Goal: Use online tool/utility: Utilize a website feature to perform a specific function

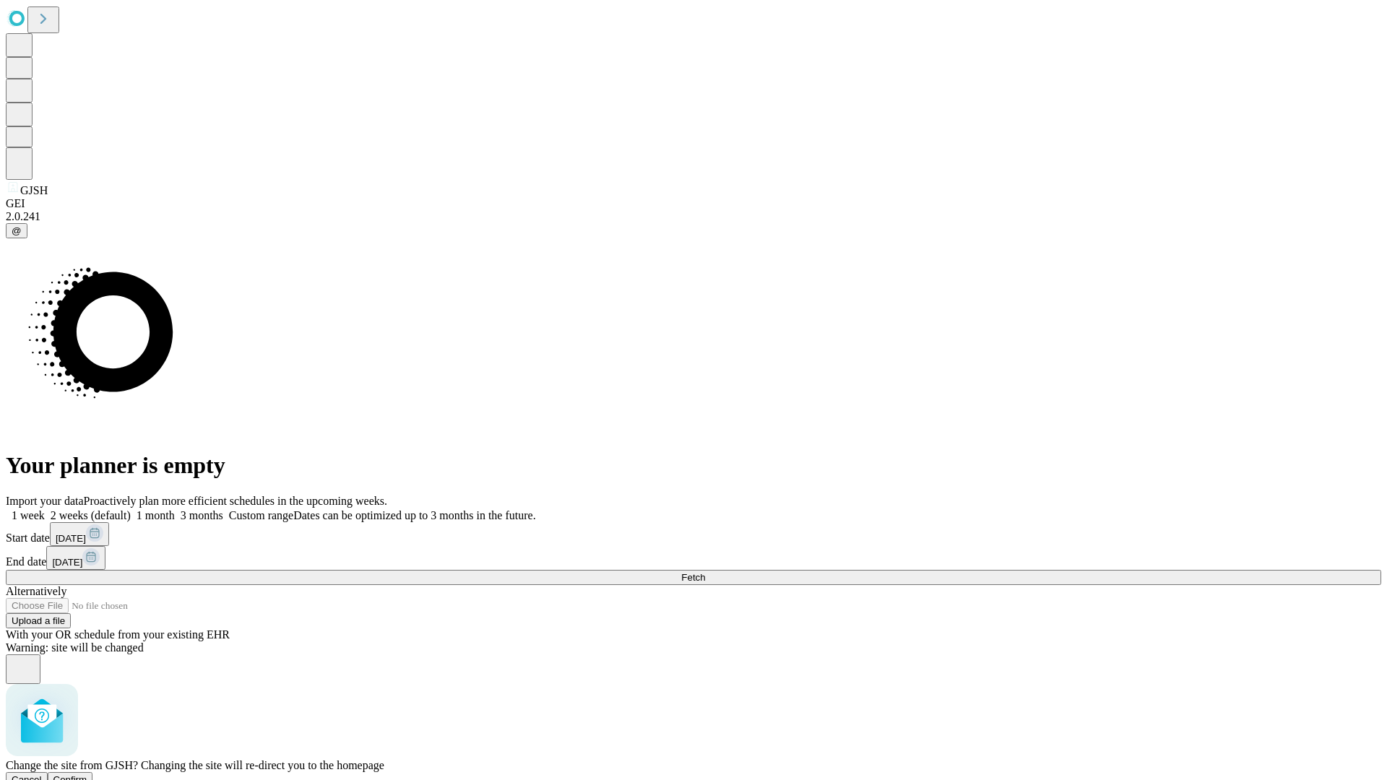
click at [87, 774] on span "Confirm" at bounding box center [70, 779] width 34 height 11
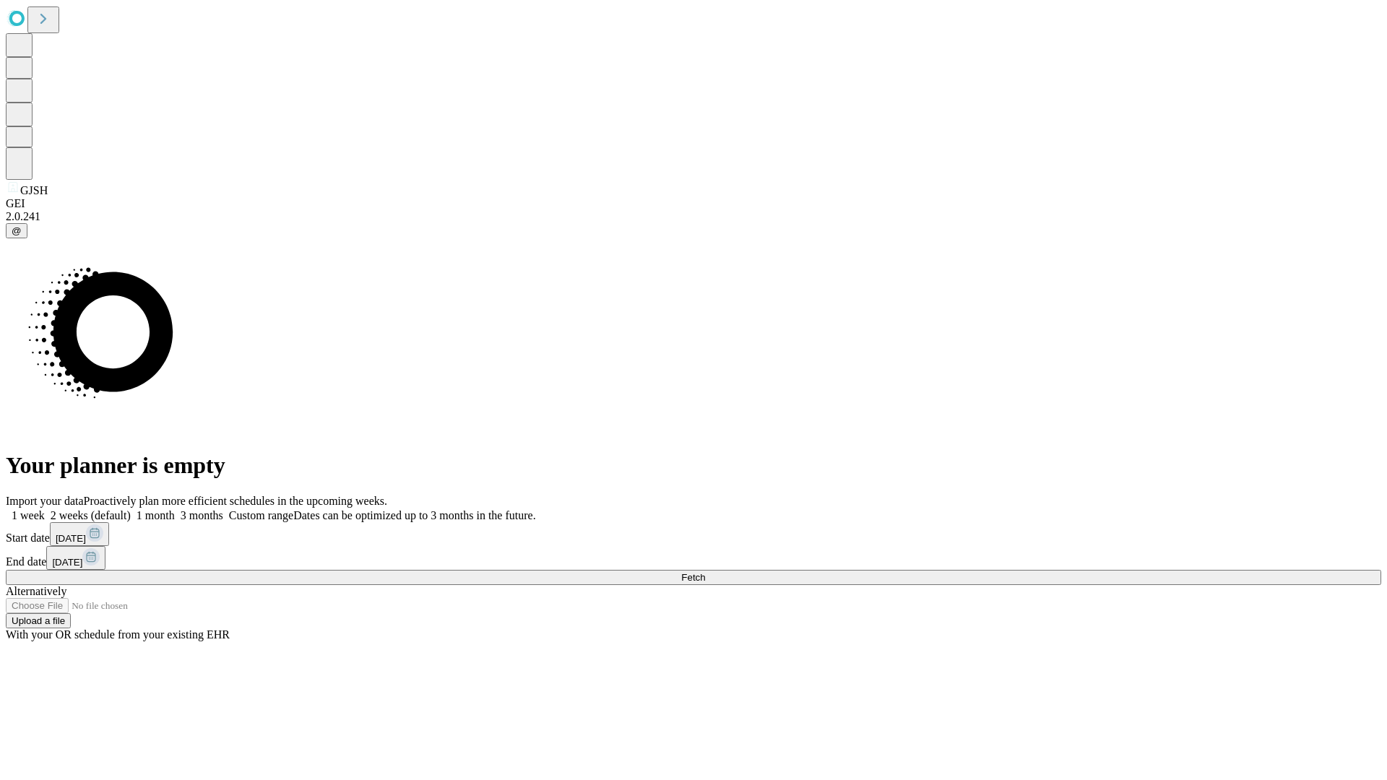
click at [175, 509] on label "1 month" at bounding box center [153, 515] width 44 height 12
click at [705, 572] on span "Fetch" at bounding box center [693, 577] width 24 height 11
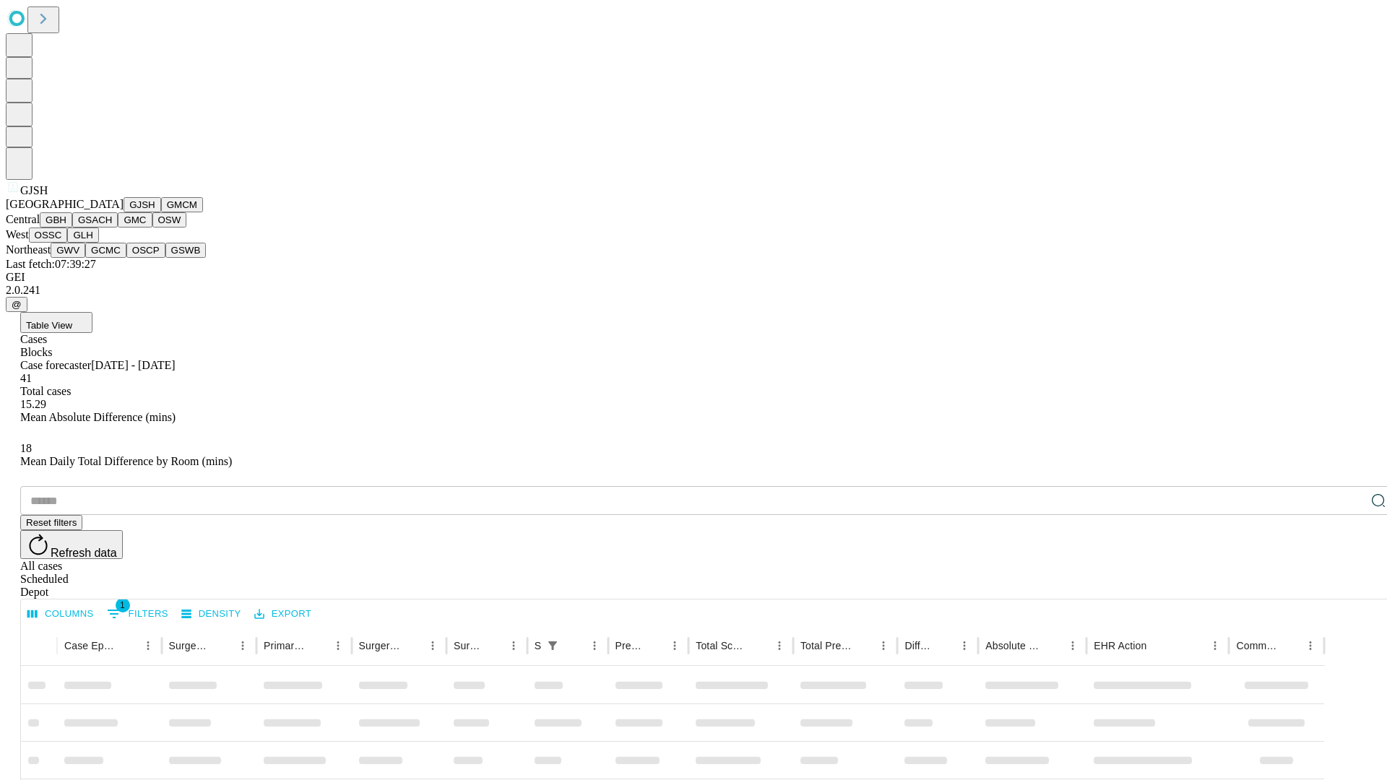
click at [161, 212] on button "GMCM" at bounding box center [182, 204] width 42 height 15
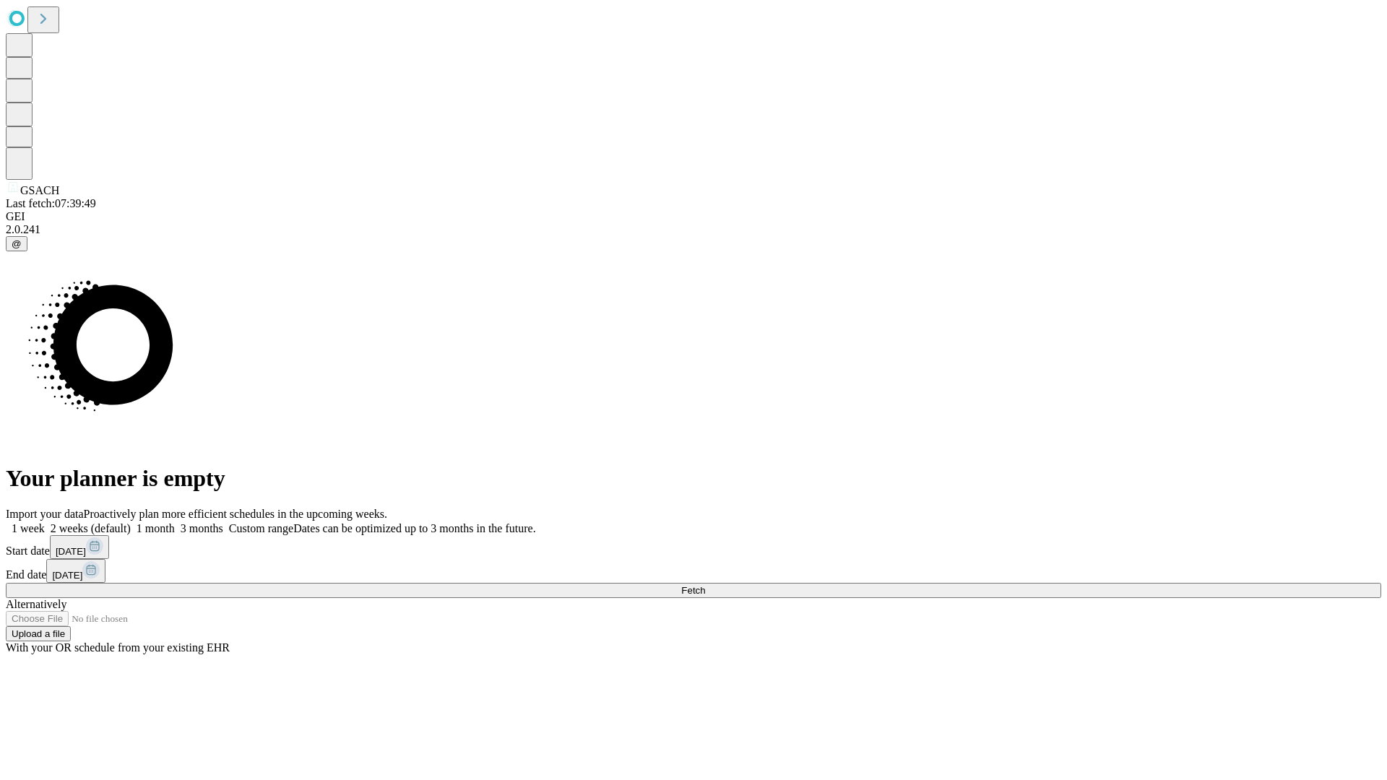
click at [175, 522] on label "1 month" at bounding box center [153, 528] width 44 height 12
click at [705, 585] on span "Fetch" at bounding box center [693, 590] width 24 height 11
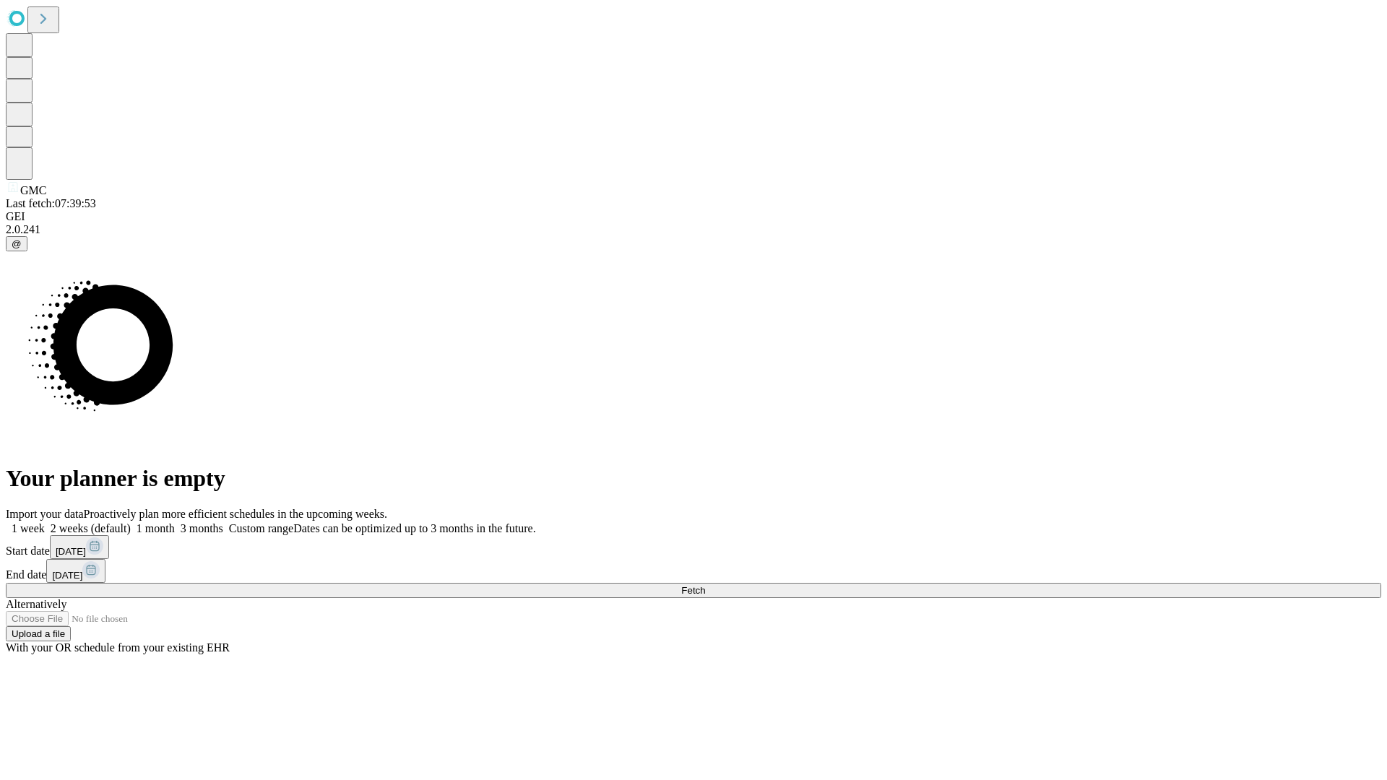
click at [175, 522] on label "1 month" at bounding box center [153, 528] width 44 height 12
click at [705, 585] on span "Fetch" at bounding box center [693, 590] width 24 height 11
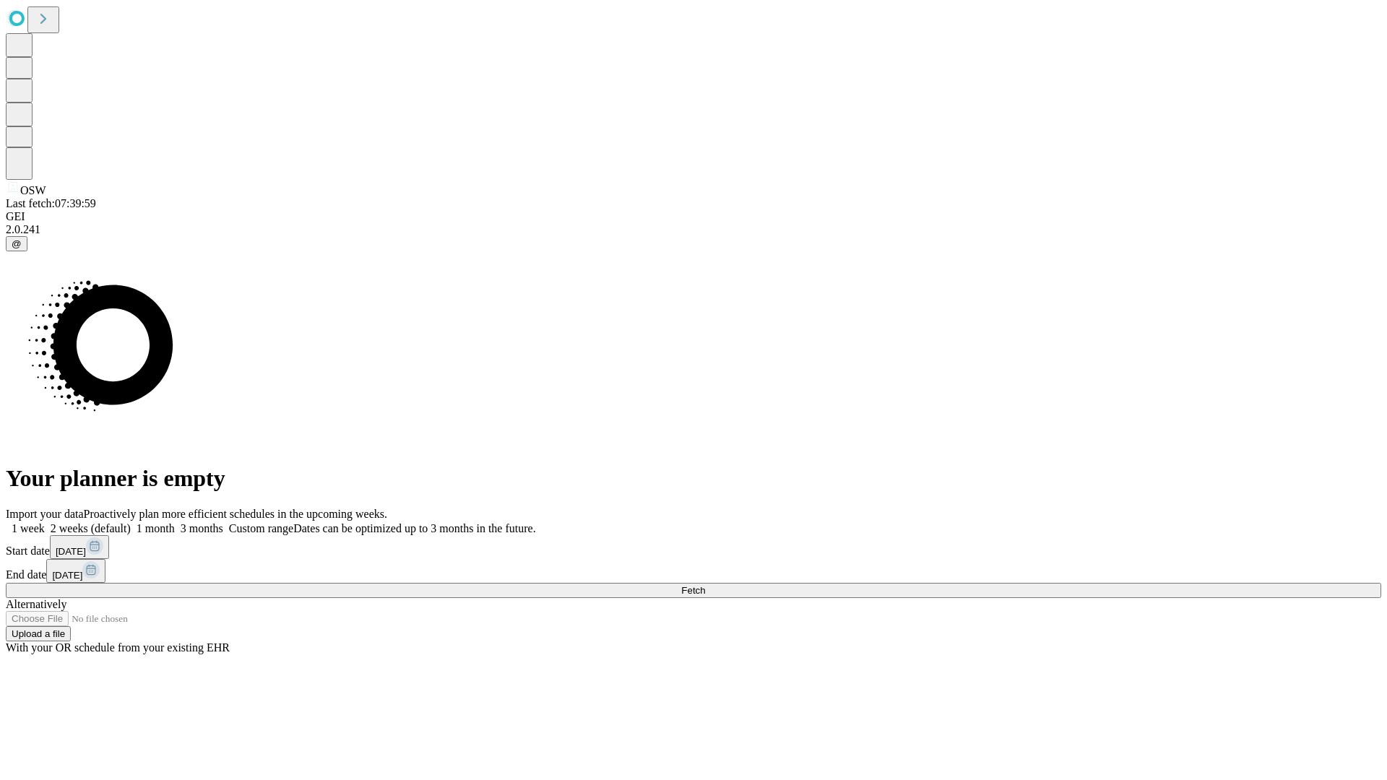
click at [705, 585] on span "Fetch" at bounding box center [693, 590] width 24 height 11
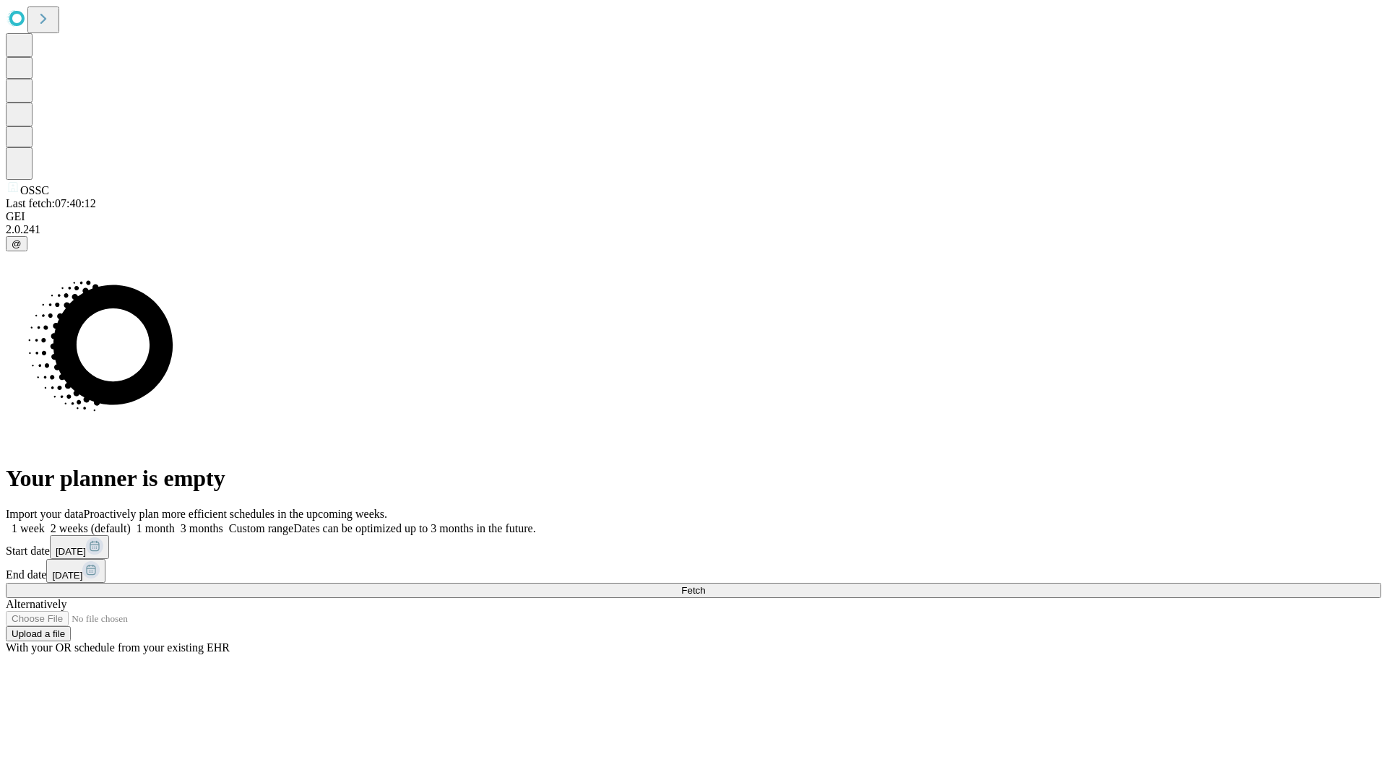
click at [175, 522] on label "1 month" at bounding box center [153, 528] width 44 height 12
click at [705, 585] on span "Fetch" at bounding box center [693, 590] width 24 height 11
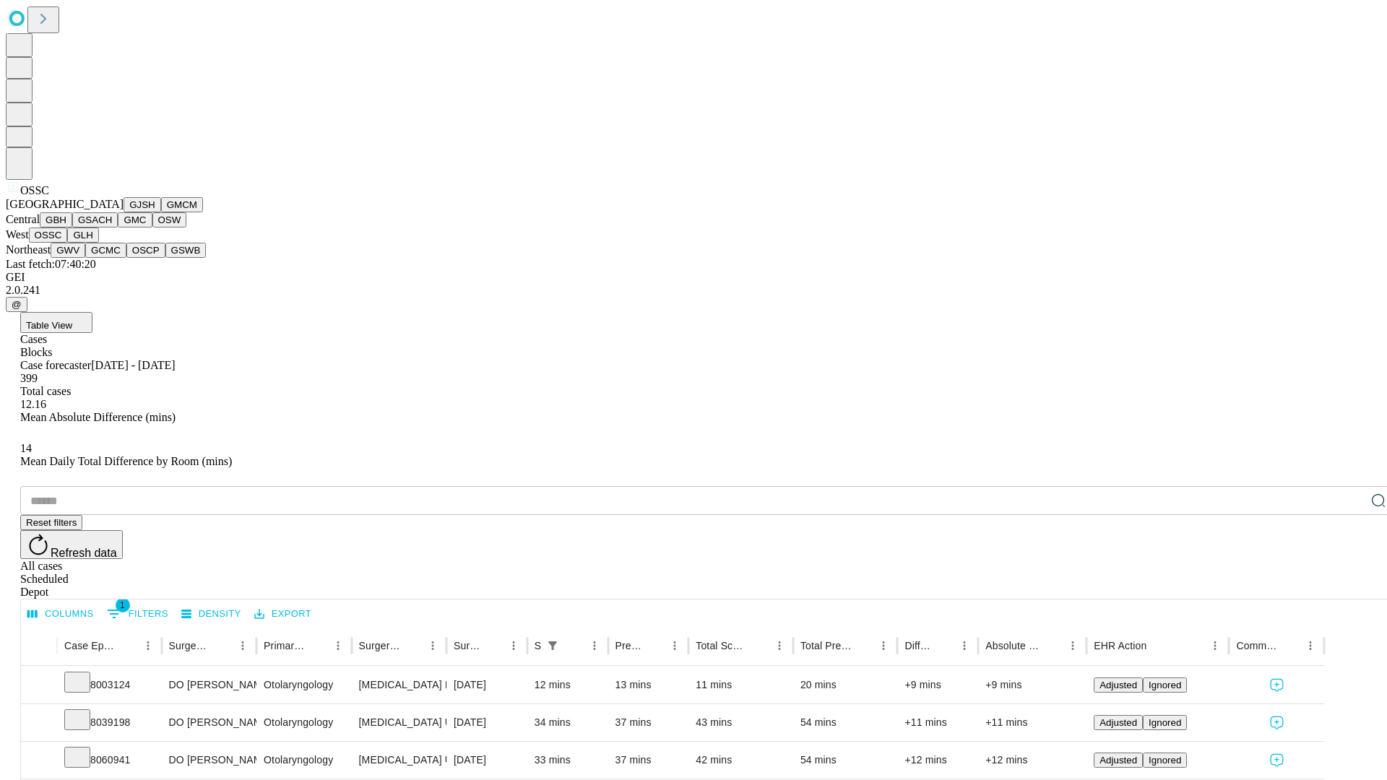
click at [98, 243] on button "GLH" at bounding box center [82, 235] width 31 height 15
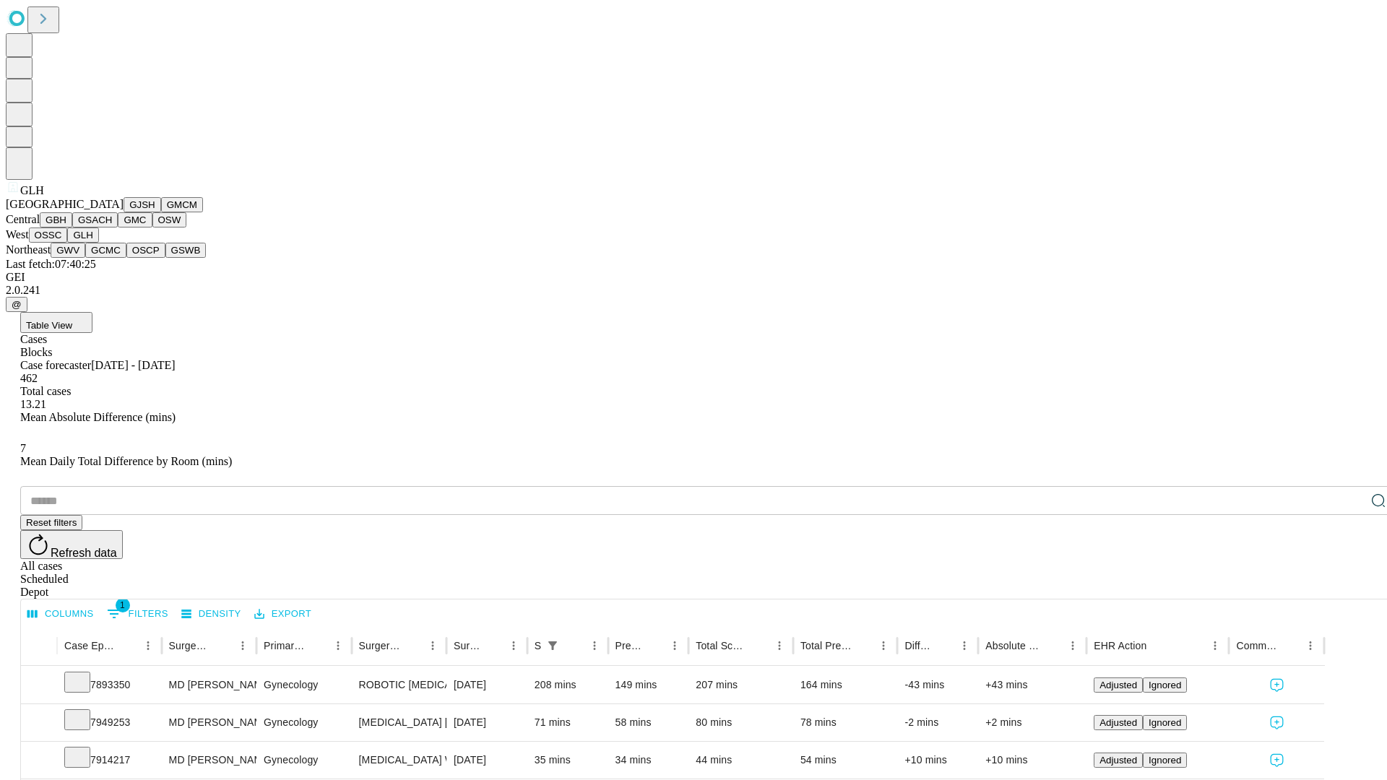
click at [85, 258] on button "GWV" at bounding box center [68, 250] width 35 height 15
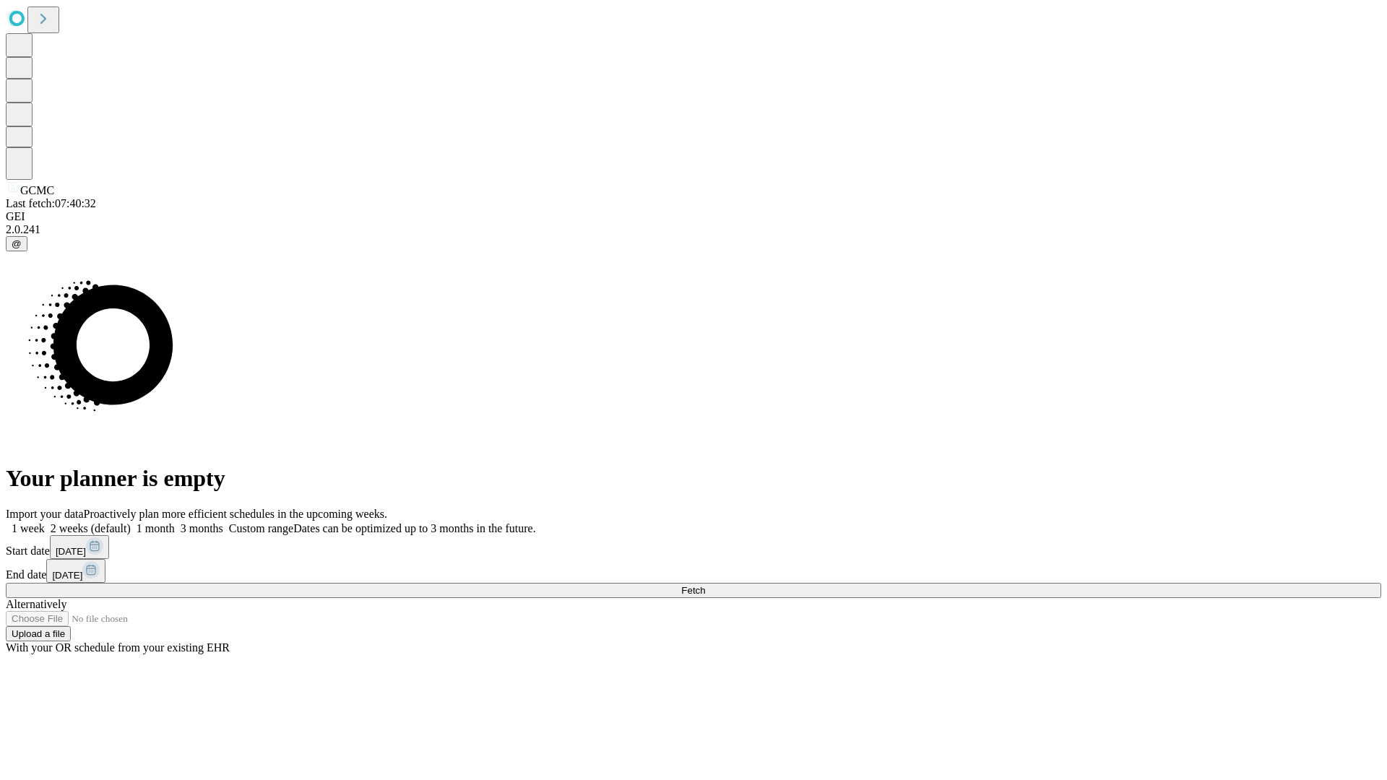
click at [705, 585] on span "Fetch" at bounding box center [693, 590] width 24 height 11
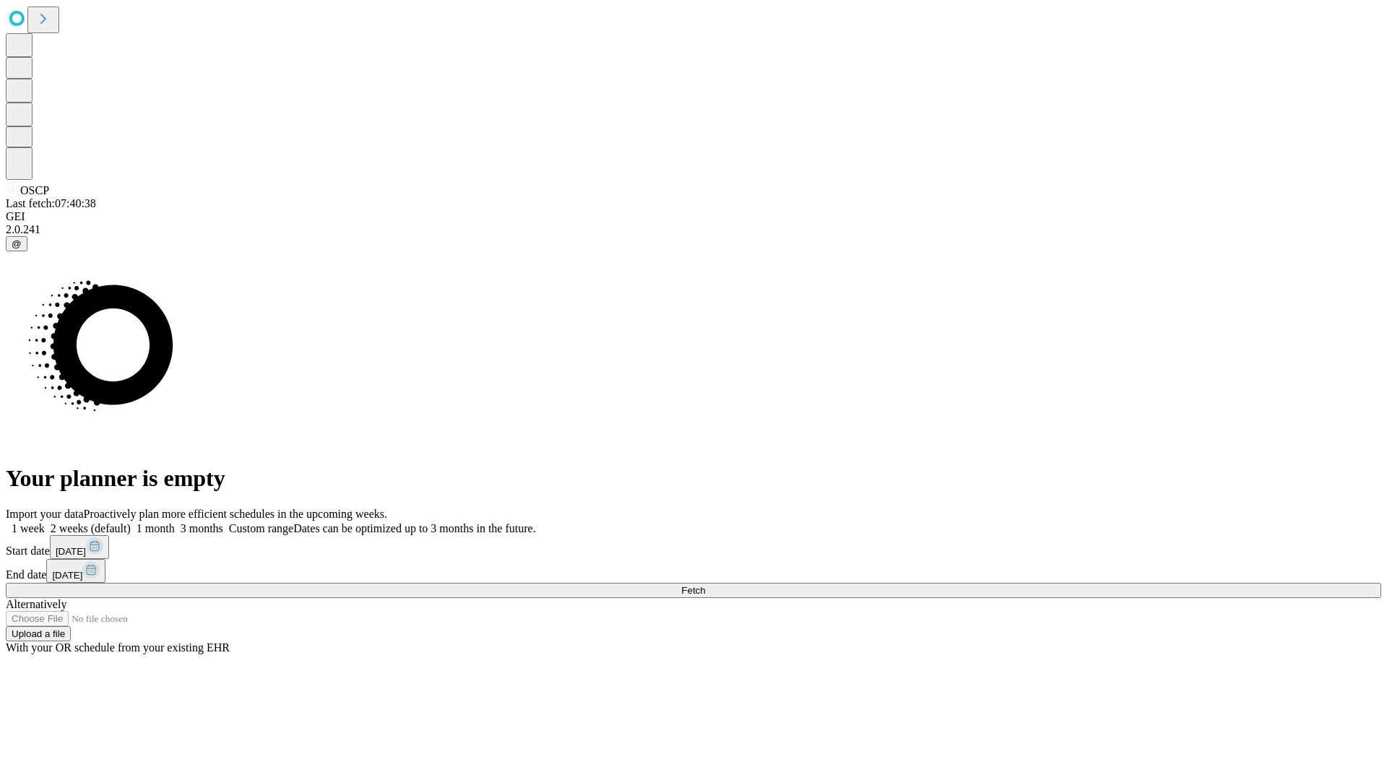
click at [175, 522] on label "1 month" at bounding box center [153, 528] width 44 height 12
click at [705, 585] on span "Fetch" at bounding box center [693, 590] width 24 height 11
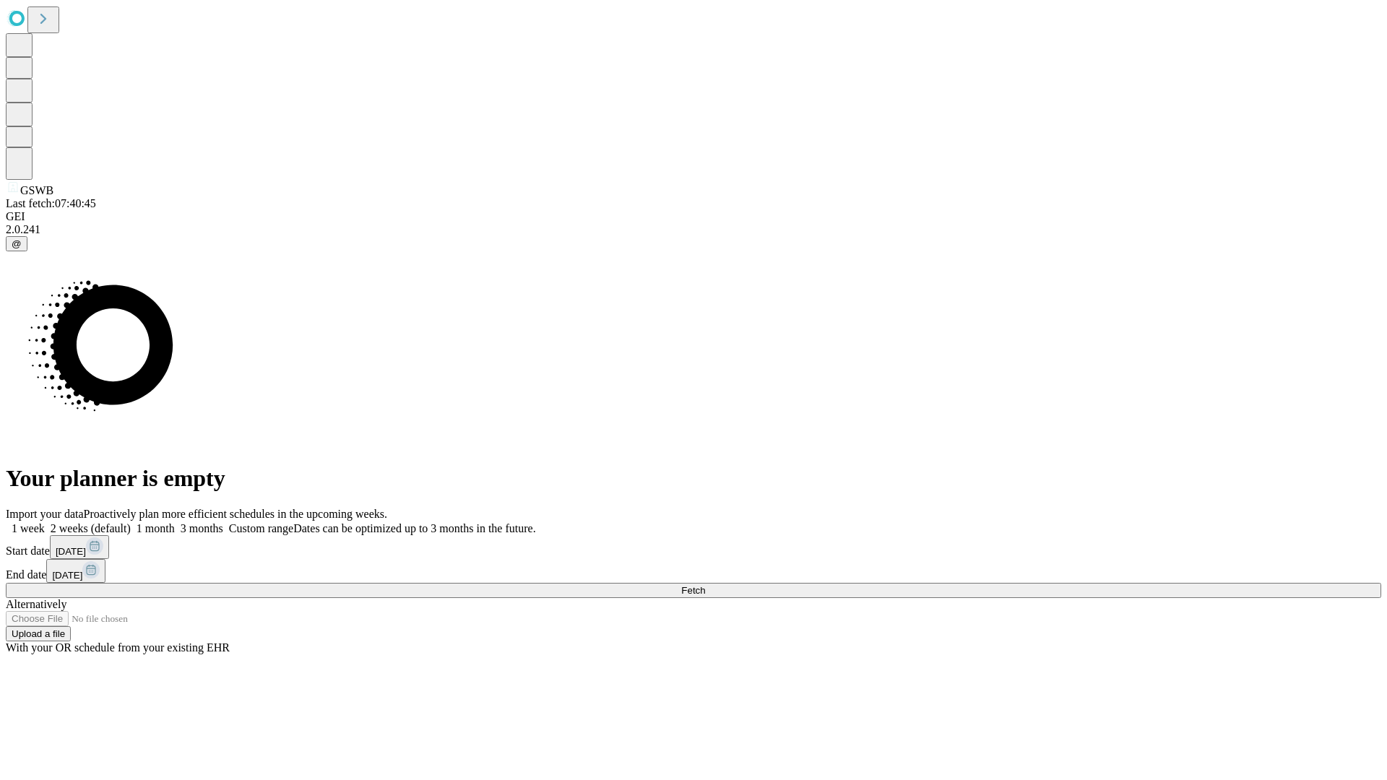
click at [705, 585] on span "Fetch" at bounding box center [693, 590] width 24 height 11
